Goal: Task Accomplishment & Management: Complete application form

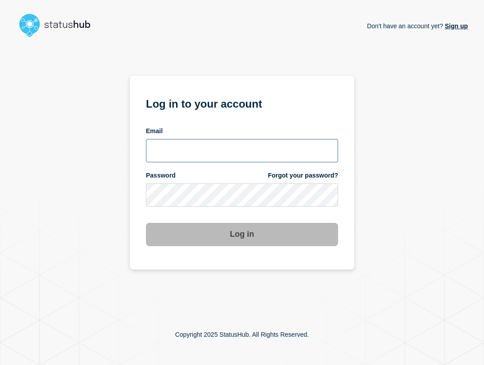
type input "ben.velasco@conexon.us"
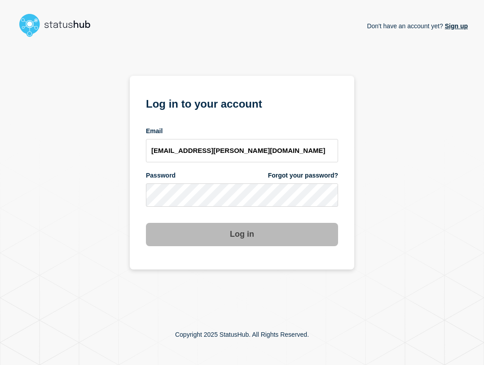
click at [241, 234] on button "Log in" at bounding box center [242, 234] width 192 height 23
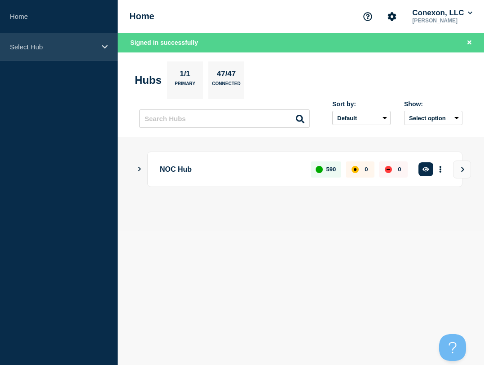
click at [76, 41] on div "Select Hub" at bounding box center [59, 46] width 118 height 27
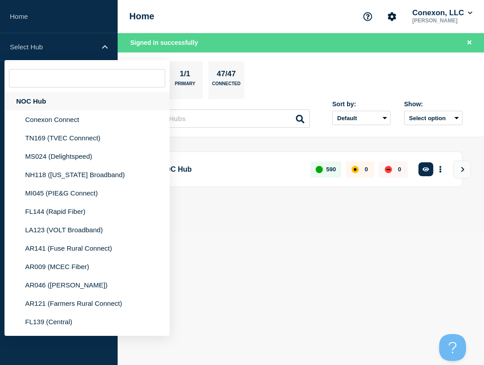
click at [29, 103] on div "NOC Hub" at bounding box center [86, 101] width 165 height 18
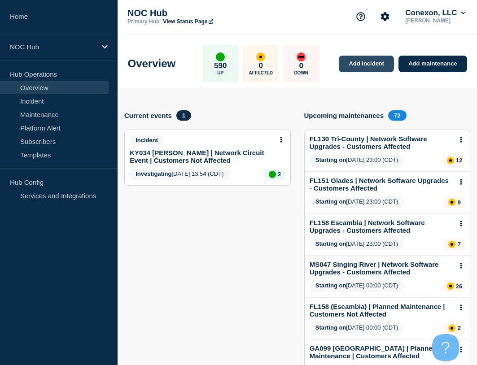
click at [365, 63] on link "Add incident" at bounding box center [366, 64] width 55 height 17
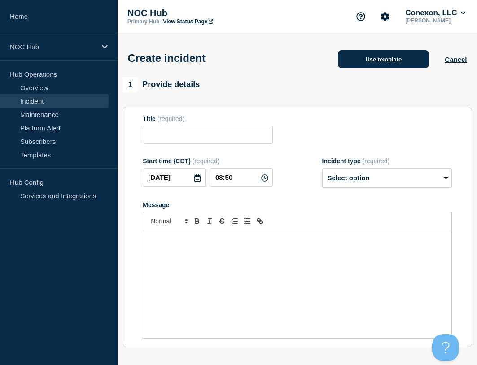
click at [378, 51] on button "Use template" at bounding box center [383, 59] width 91 height 18
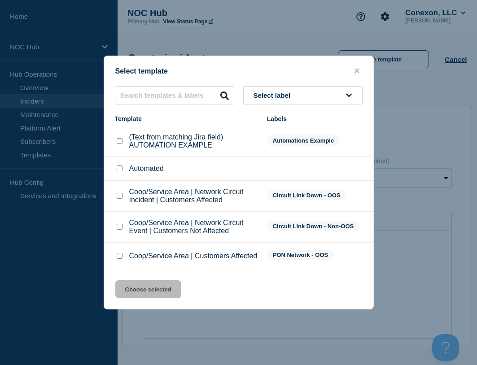
click at [122, 228] on input "Coop/Service Area | Network Circuit Event | Customers Not Affected checkbox" at bounding box center [120, 227] width 6 height 6
checkbox input "true"
click at [131, 294] on button "Choose selected" at bounding box center [148, 290] width 66 height 18
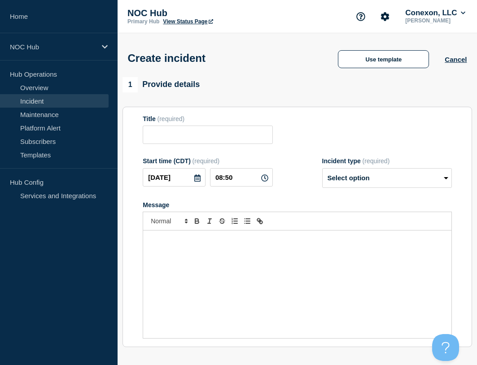
type input "Coop/Service Area | Network Circuit Event | Customers Not Affected"
select select "investigating"
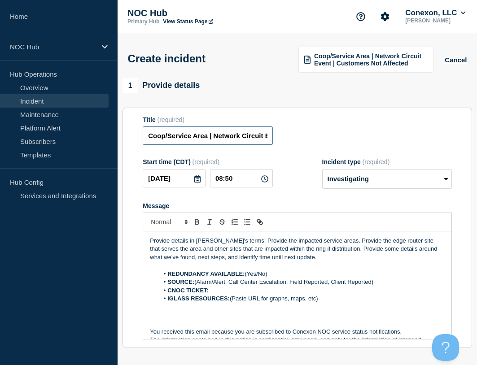
drag, startPoint x: 208, startPoint y: 136, endPoint x: 149, endPoint y: 139, distance: 58.9
click at [149, 139] on input "Coop/Service Area | Network Circuit Event | Customers Not Affected" at bounding box center [208, 136] width 130 height 18
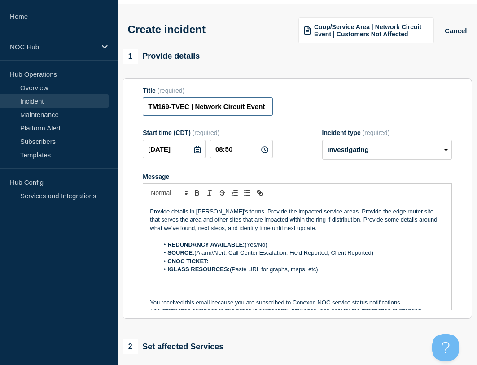
scroll to position [45, 0]
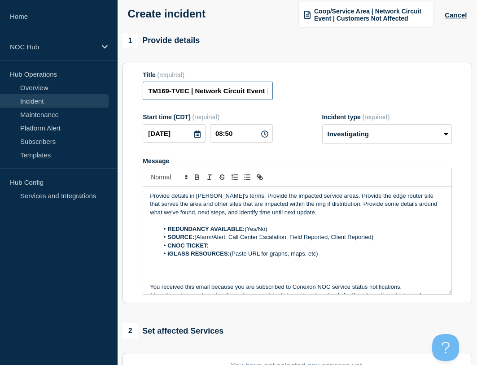
type input "TM169-TVEC | Network Circuit Event | Customers Not Affected"
click at [341, 263] on p "Message" at bounding box center [297, 263] width 295 height 8
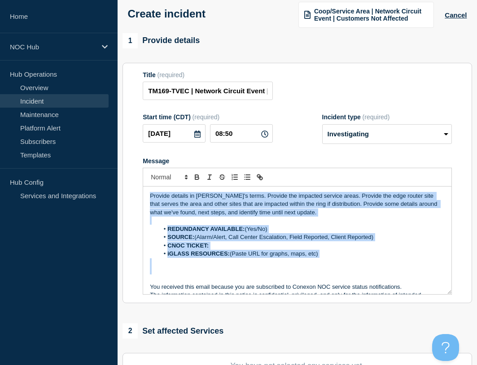
drag, startPoint x: 341, startPoint y: 263, endPoint x: 64, endPoint y: 166, distance: 293.7
click at [64, 166] on div "Home NOC Hub Hub Operations Overview Incident Maintenance Platform Alert Subscr…" at bounding box center [238, 268] width 477 height 627
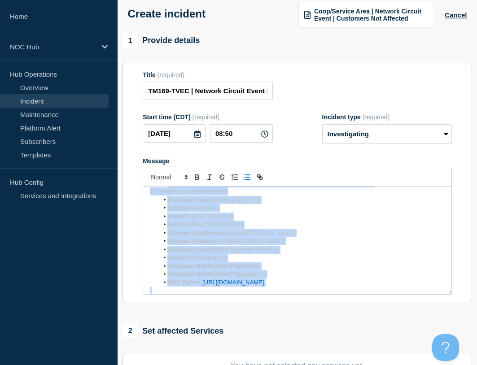
scroll to position [0, 0]
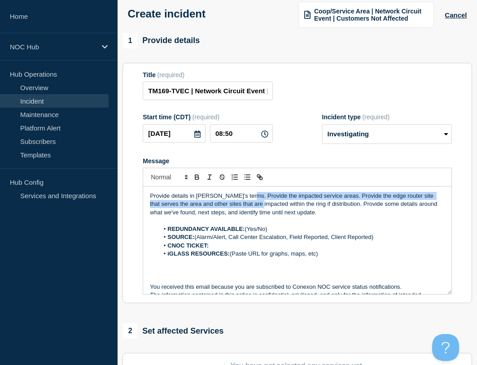
drag, startPoint x: 247, startPoint y: 195, endPoint x: 254, endPoint y: 202, distance: 9.9
click at [254, 203] on div "Provide details in laymen's terms. Provide the impacted service areas. Provide …" at bounding box center [297, 241] width 308 height 108
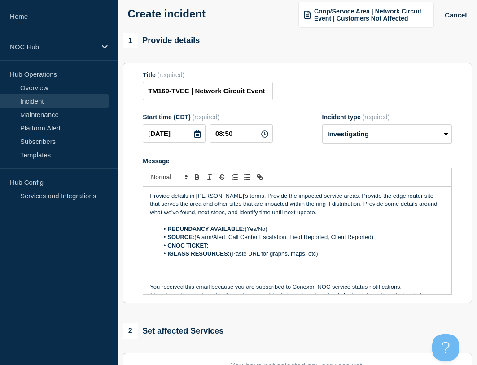
click at [333, 258] on li "iGLASS RESOURCES: (Paste URL for graphs, maps, etc)" at bounding box center [302, 254] width 286 height 8
click at [324, 254] on li "iGLASS RESOURCES: (Paste URL for graphs, maps, etc)" at bounding box center [302, 254] width 286 height 8
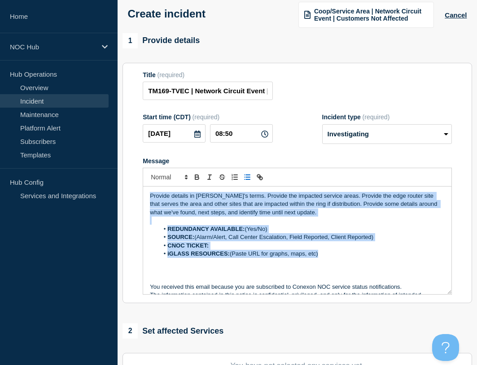
drag, startPoint x: 328, startPoint y: 255, endPoint x: 112, endPoint y: 184, distance: 227.1
click at [113, 184] on div "Home NOC Hub Hub Operations Overview Incident Maintenance Platform Alert Subscr…" at bounding box center [238, 268] width 477 height 627
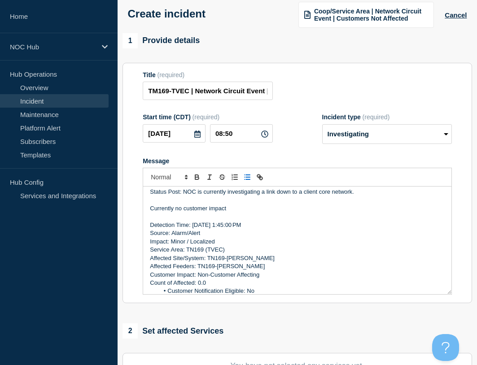
scroll to position [49, 0]
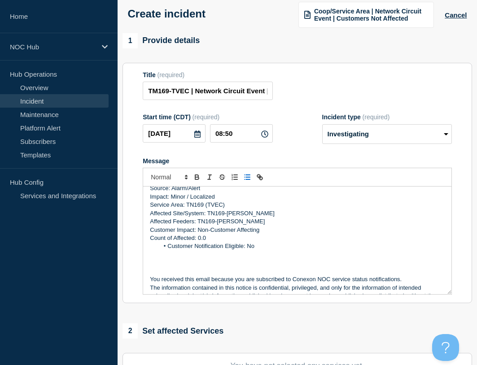
click at [208, 245] on li "Customer Notification Eligible: No" at bounding box center [302, 246] width 286 height 8
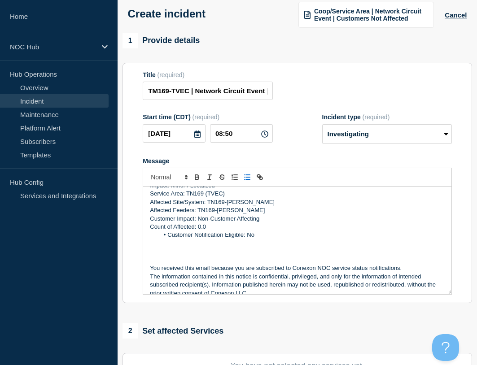
scroll to position [69, 0]
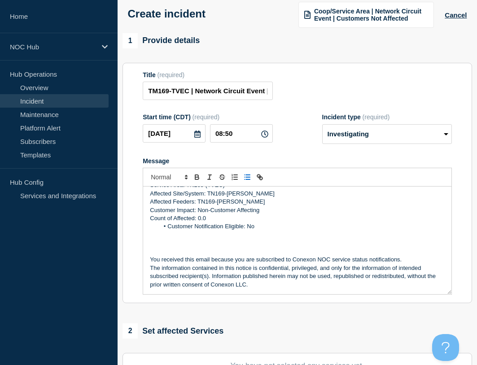
drag, startPoint x: 168, startPoint y: 232, endPoint x: 186, endPoint y: 229, distance: 18.2
click at [169, 231] on li "Customer Notification Eligible: No" at bounding box center [302, 227] width 286 height 8
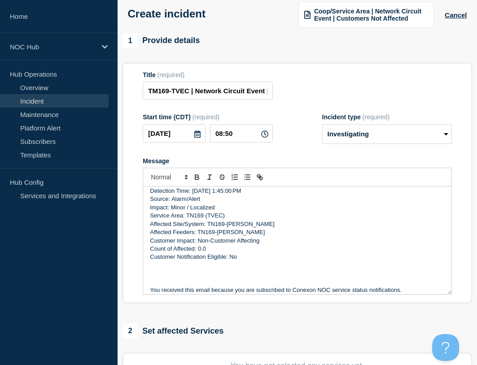
scroll to position [0, 0]
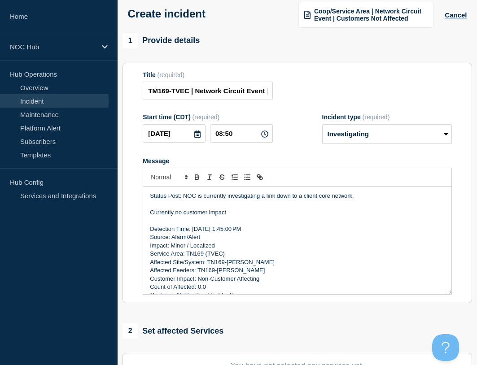
click at [158, 206] on p "Message" at bounding box center [297, 204] width 295 height 8
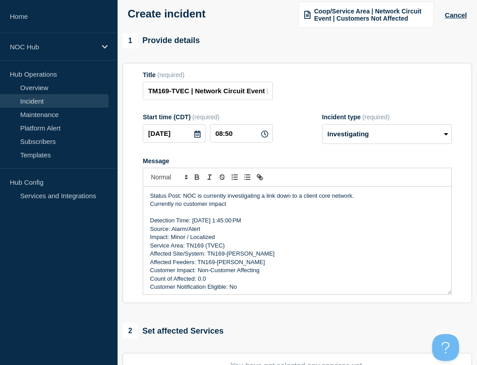
click at [268, 220] on p "Detection Time: Oct 10, 2025, 1:45:00 PM" at bounding box center [297, 221] width 295 height 8
drag, startPoint x: 268, startPoint y: 220, endPoint x: 195, endPoint y: 222, distance: 73.6
click at [195, 222] on p "Detection Time: Oct 10, 2025, 1:45:00 PM" at bounding box center [297, 221] width 295 height 8
click at [252, 217] on p "Message" at bounding box center [297, 213] width 295 height 8
click at [253, 223] on p "Detection Time: Oct 10, 2025, 1:45:00 PM" at bounding box center [297, 221] width 295 height 8
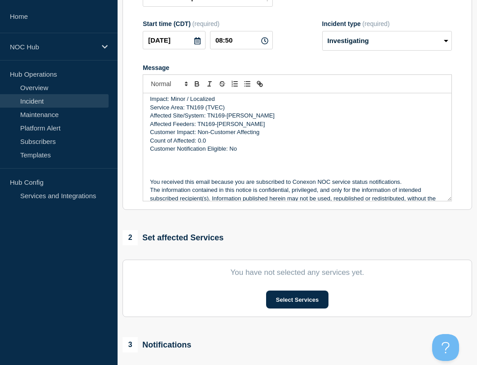
scroll to position [180, 0]
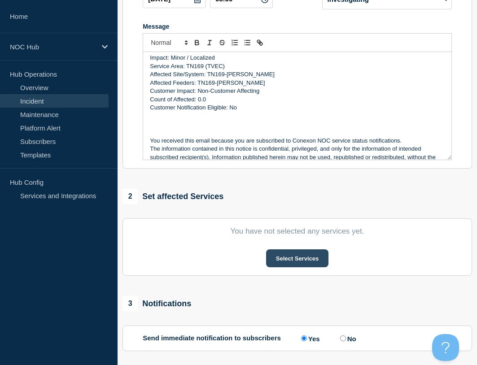
click at [289, 266] on button "Select Services" at bounding box center [297, 259] width 62 height 18
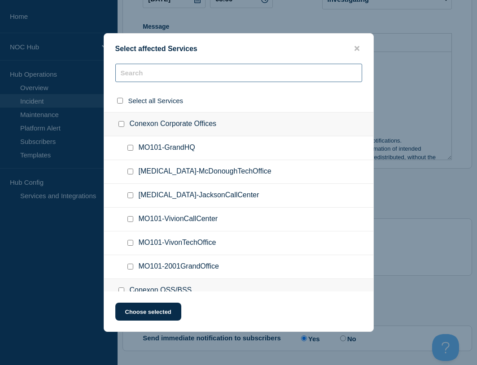
click at [231, 76] on input "text" at bounding box center [238, 73] width 247 height 18
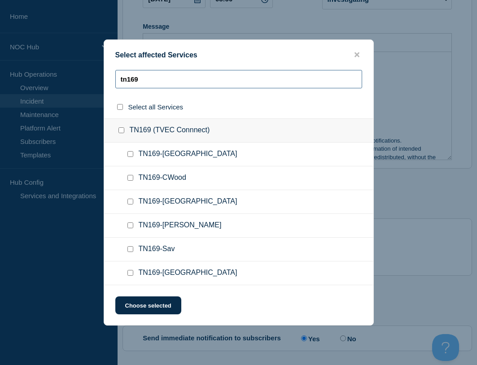
type input "tn169"
click at [129, 226] on input "TN169-Nixon checkbox" at bounding box center [130, 226] width 6 height 6
checkbox input "true"
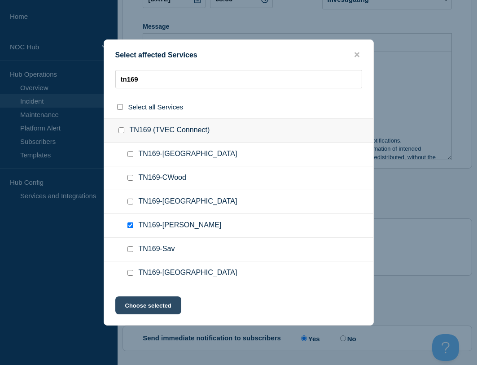
click at [160, 311] on button "Choose selected" at bounding box center [148, 306] width 66 height 18
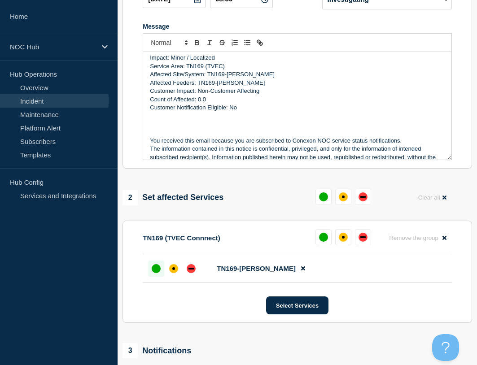
click at [159, 276] on div at bounding box center [156, 269] width 16 height 16
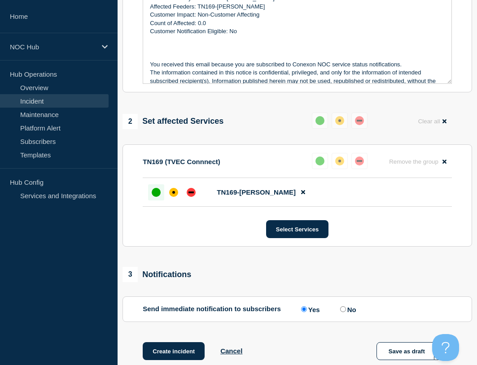
scroll to position [311, 0]
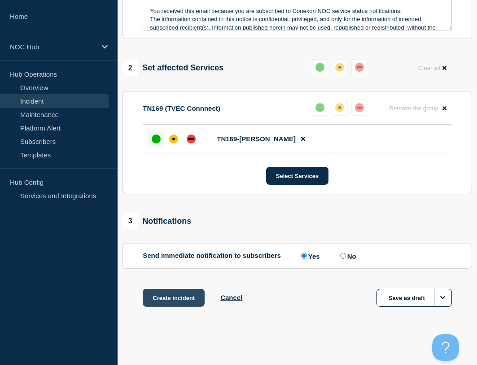
click at [168, 298] on button "Create incident" at bounding box center [174, 298] width 62 height 18
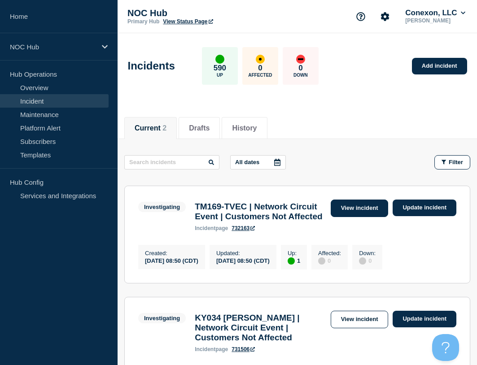
click at [360, 210] on link "View incident" at bounding box center [360, 209] width 58 height 18
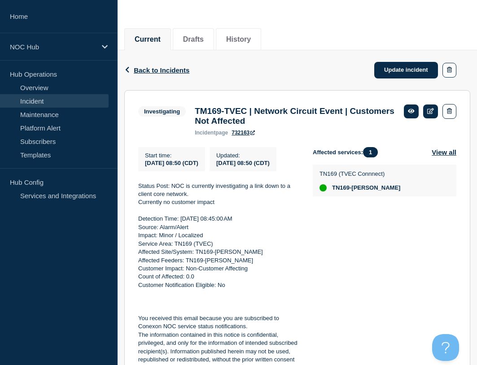
scroll to position [90, 0]
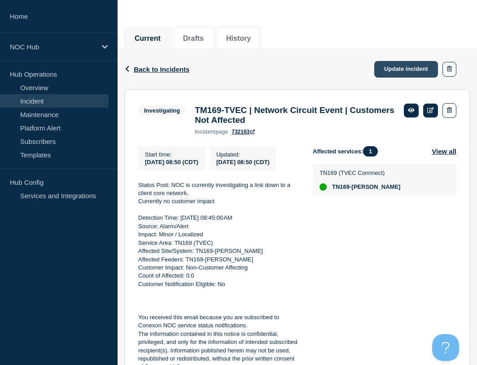
click at [393, 66] on link "Update incident" at bounding box center [406, 69] width 64 height 17
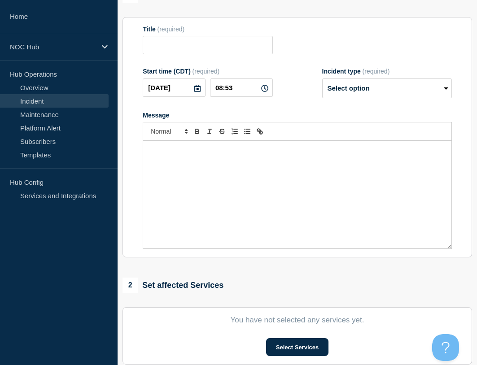
type input "TM169-TVEC | Network Circuit Event | Customers Not Affected"
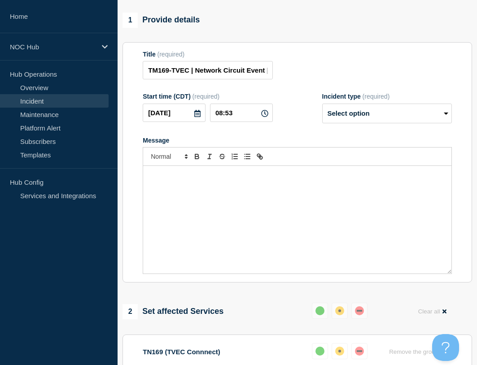
drag, startPoint x: 256, startPoint y: 53, endPoint x: 263, endPoint y: 48, distance: 8.6
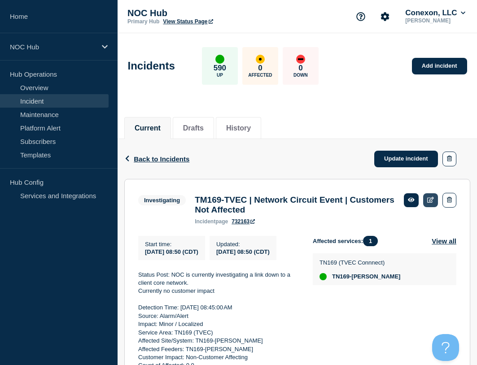
click at [431, 199] on icon at bounding box center [430, 200] width 7 height 6
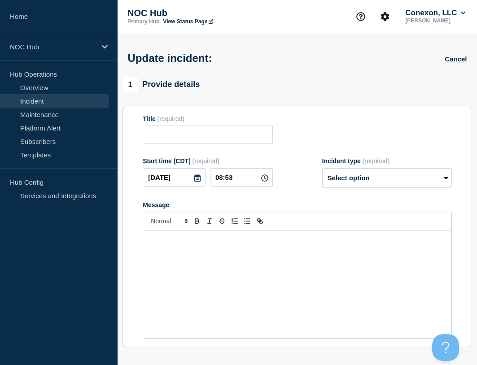
type input "TM169-TVEC | Network Circuit Event | Customers Not Affected"
type input "08:50"
select select "investigating"
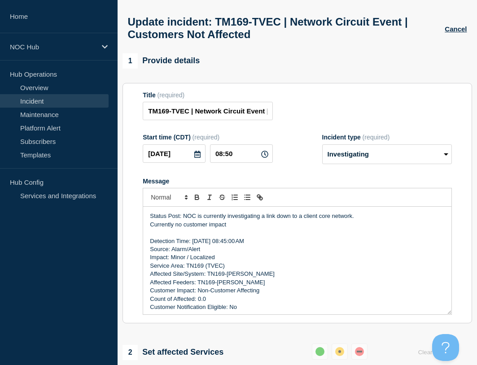
scroll to position [90, 0]
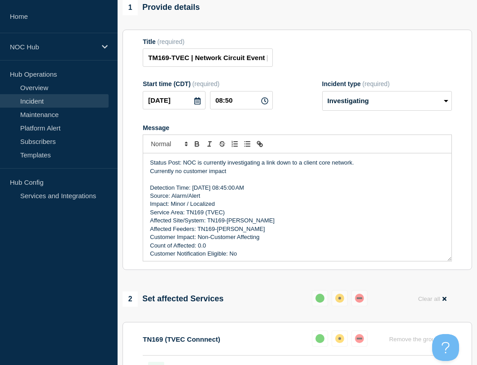
click at [253, 258] on p "Customer Notification Eligible: No" at bounding box center [297, 254] width 295 height 8
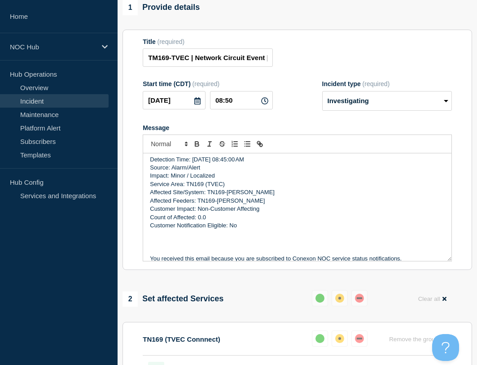
scroll to position [61, 0]
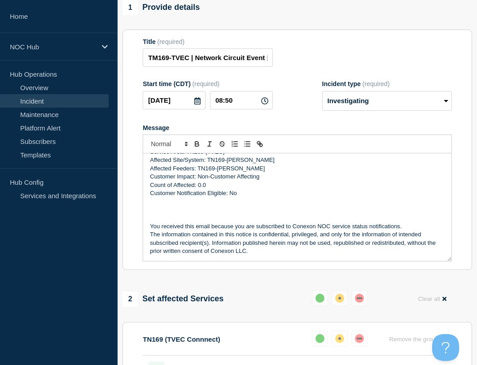
click at [226, 211] on p "Message" at bounding box center [297, 210] width 295 height 8
click at [223, 204] on p "Message" at bounding box center [297, 202] width 295 height 8
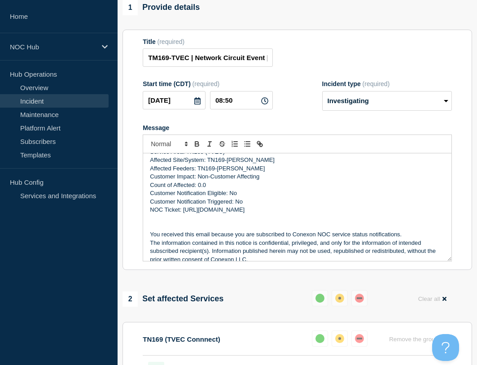
drag, startPoint x: 303, startPoint y: 102, endPoint x: 295, endPoint y: 104, distance: 8.3
click at [301, 103] on div "Start time (CDT) (required) 2025-10-10 08:50 Incident type (required) Select op…" at bounding box center [297, 95] width 309 height 31
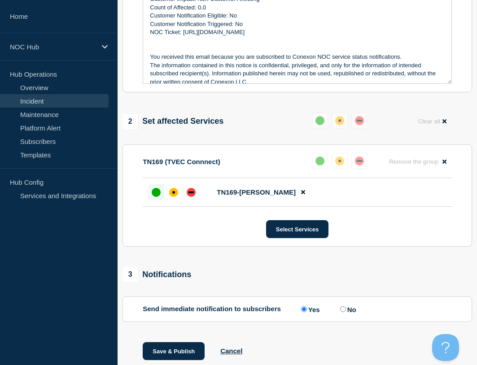
scroll to position [303, 0]
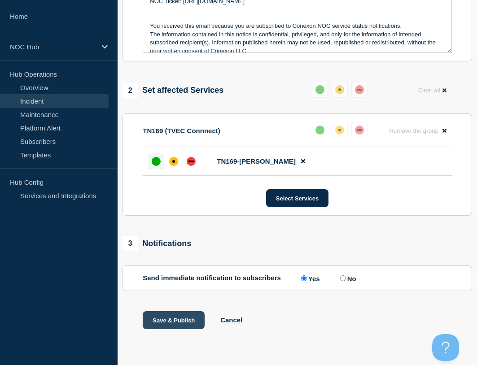
click at [192, 320] on button "Save & Publish" at bounding box center [174, 320] width 62 height 18
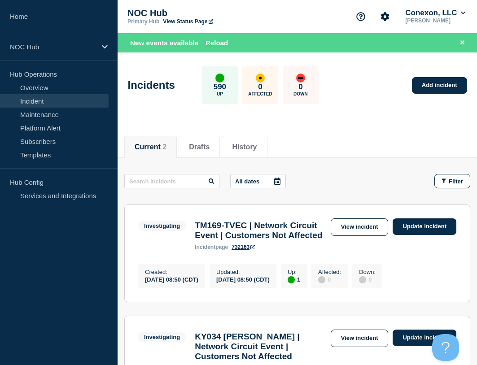
click at [337, 225] on link "View incident" at bounding box center [360, 228] width 58 height 18
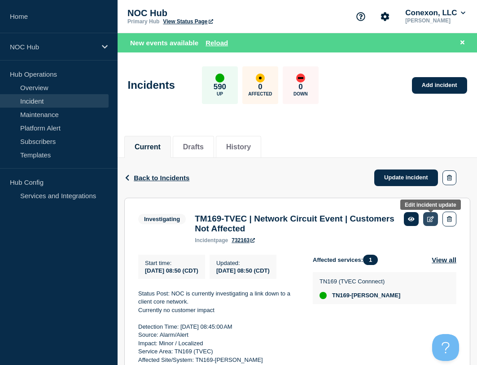
click at [425, 215] on link at bounding box center [430, 219] width 15 height 14
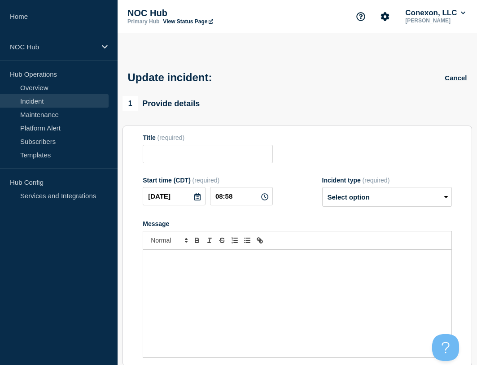
type input "TM169-TVEC | Network Circuit Event | Customers Not Affected"
type input "08:50"
select select "investigating"
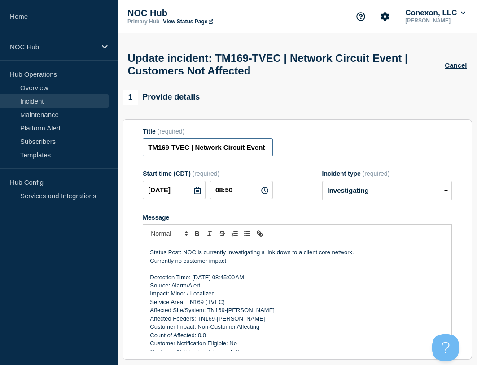
click at [159, 153] on input "TM169-TVEC | Network Circuit Event | Customers Not Affected" at bounding box center [208, 147] width 130 height 18
type input "TN169-TVEC | Network Circuit Event | Customers Not Affected"
click at [264, 113] on div "1 Provide details Title (required) TN169-TVEC | Network Circuit Event | Custome…" at bounding box center [298, 225] width 350 height 271
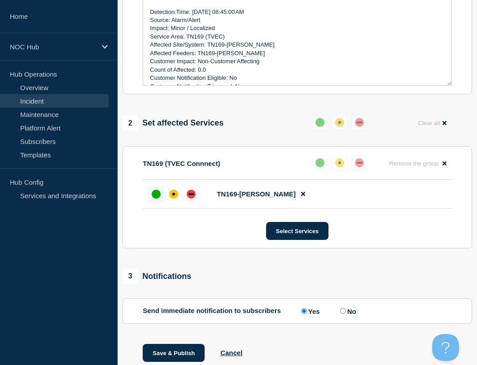
scroll to position [303, 0]
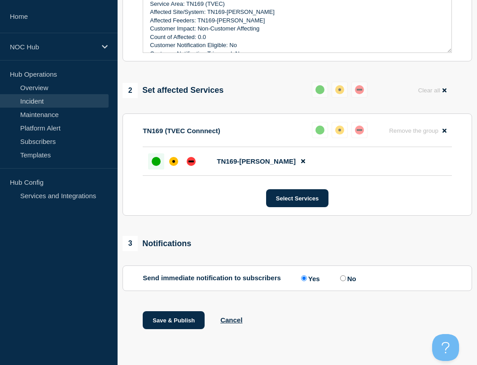
click at [342, 278] on input "No" at bounding box center [343, 279] width 6 height 6
radio input "true"
radio input "false"
click at [164, 323] on button "Save & Publish" at bounding box center [174, 320] width 62 height 18
